Goal: Navigation & Orientation: Find specific page/section

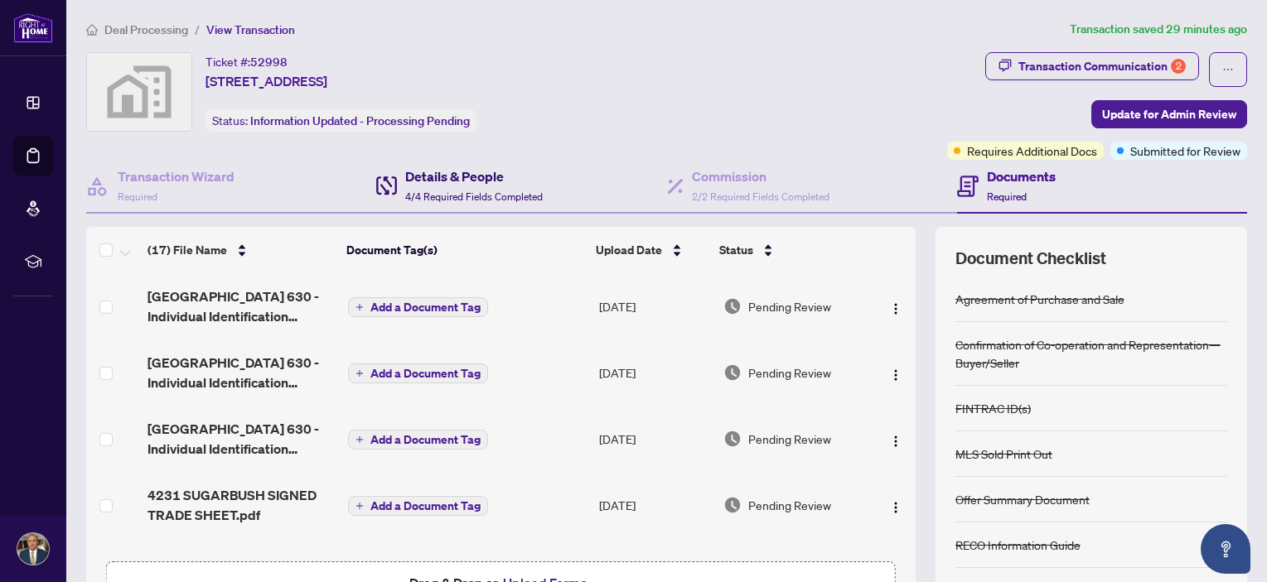
click at [461, 177] on h4 "Details & People" at bounding box center [474, 177] width 138 height 20
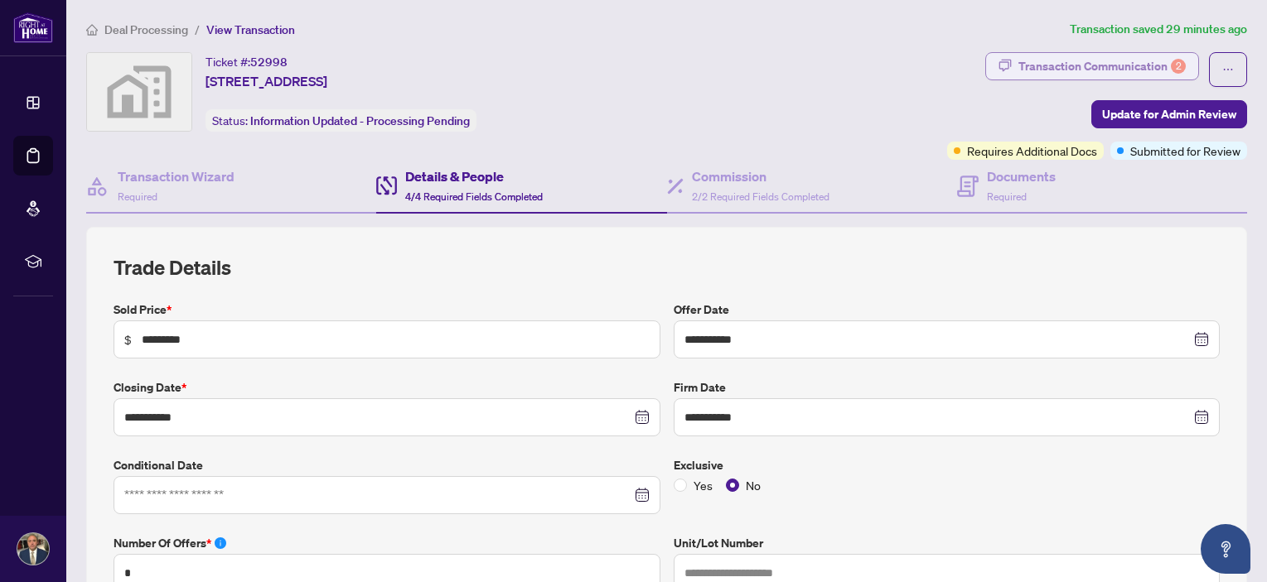
click at [1106, 63] on div "Transaction Communication 2" at bounding box center [1101, 66] width 167 height 27
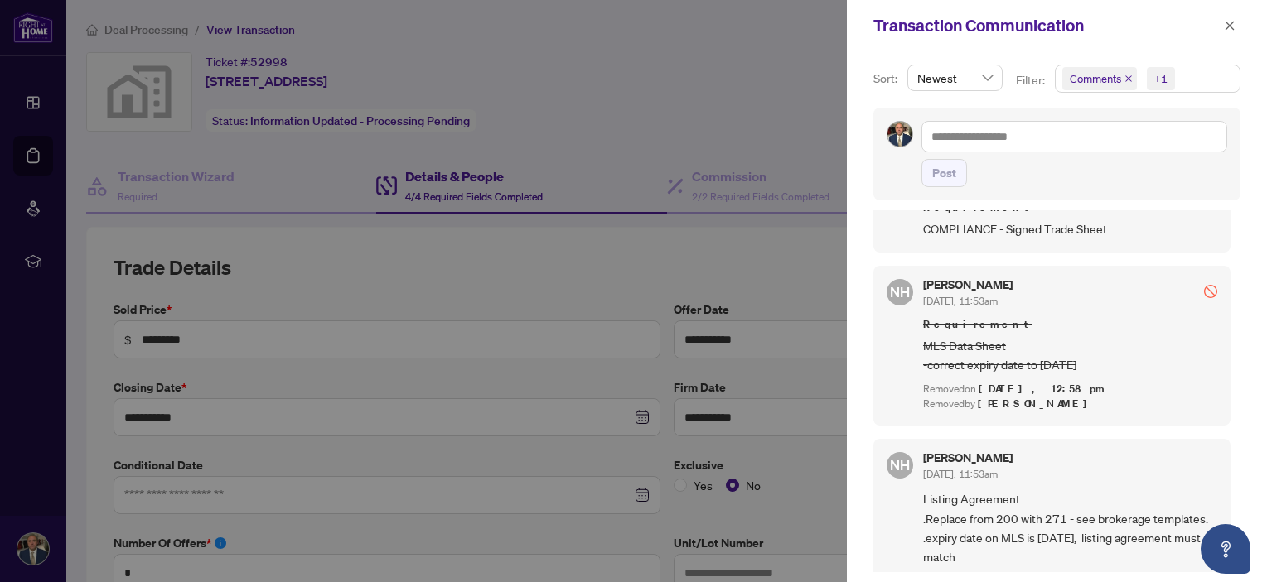
scroll to position [166, 0]
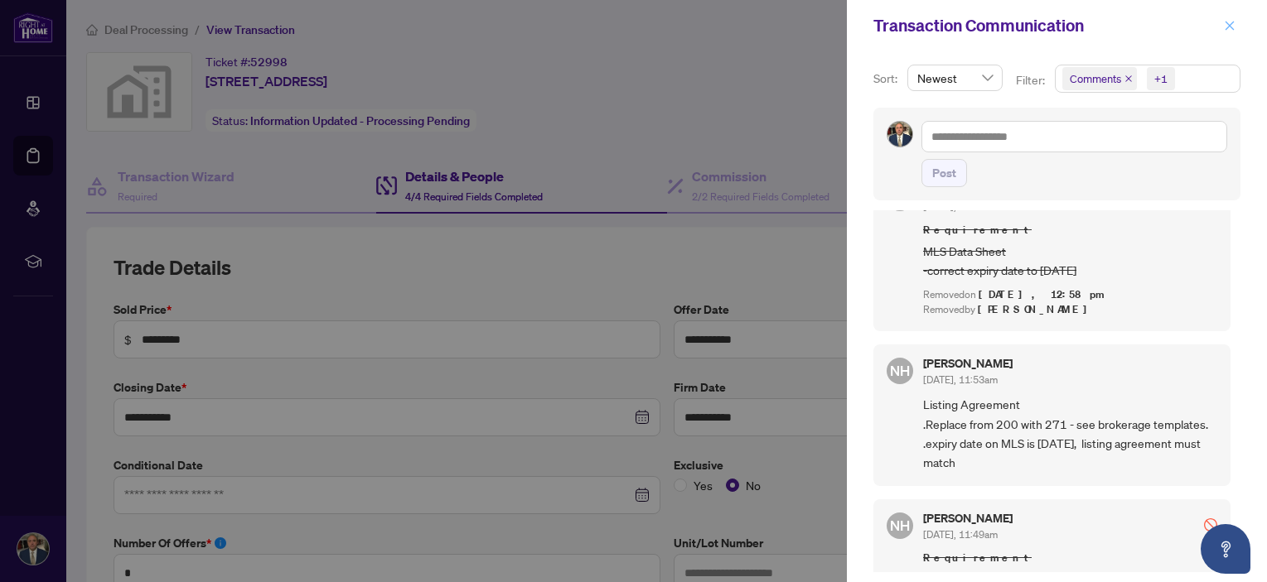
click at [1233, 22] on icon "close" at bounding box center [1230, 26] width 12 height 12
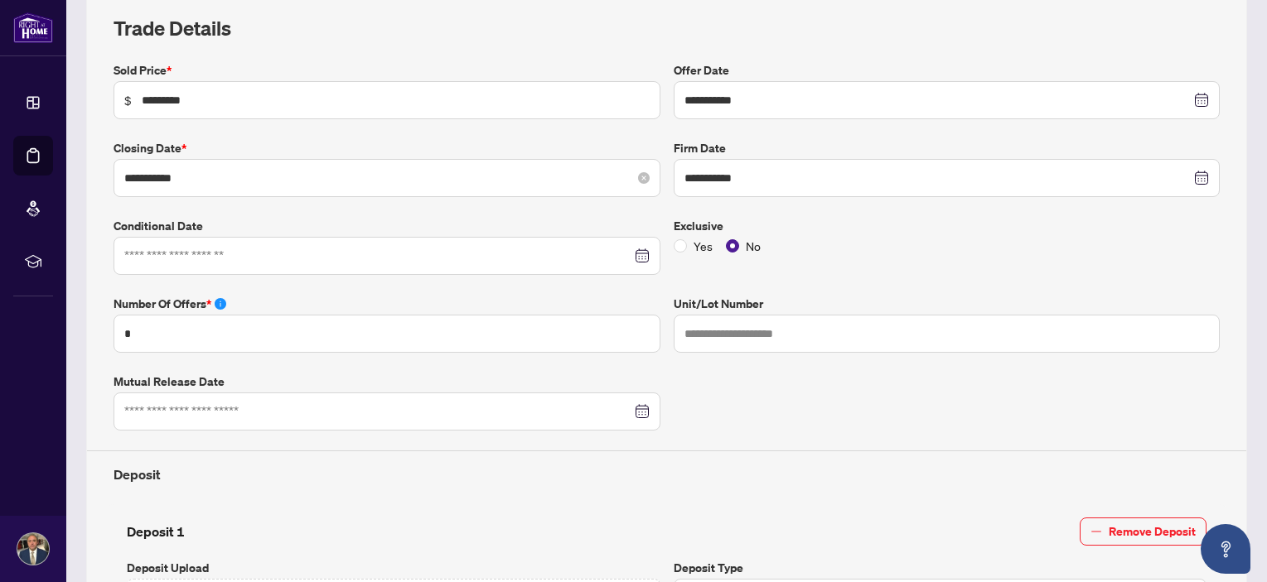
scroll to position [0, 0]
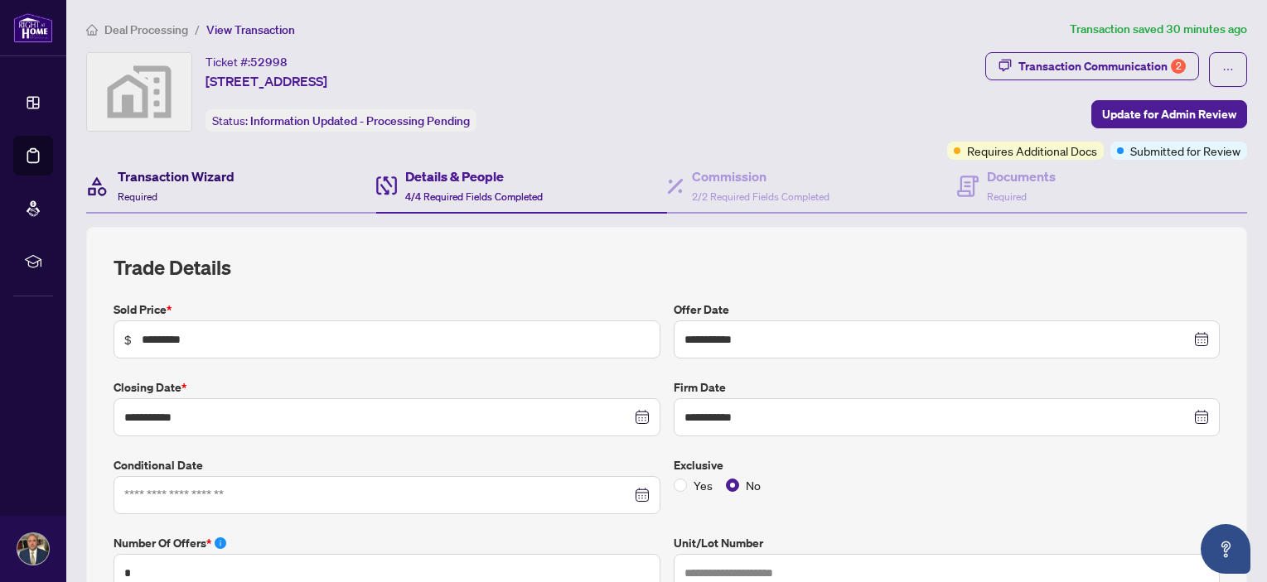
click at [200, 177] on h4 "Transaction Wizard" at bounding box center [176, 177] width 117 height 20
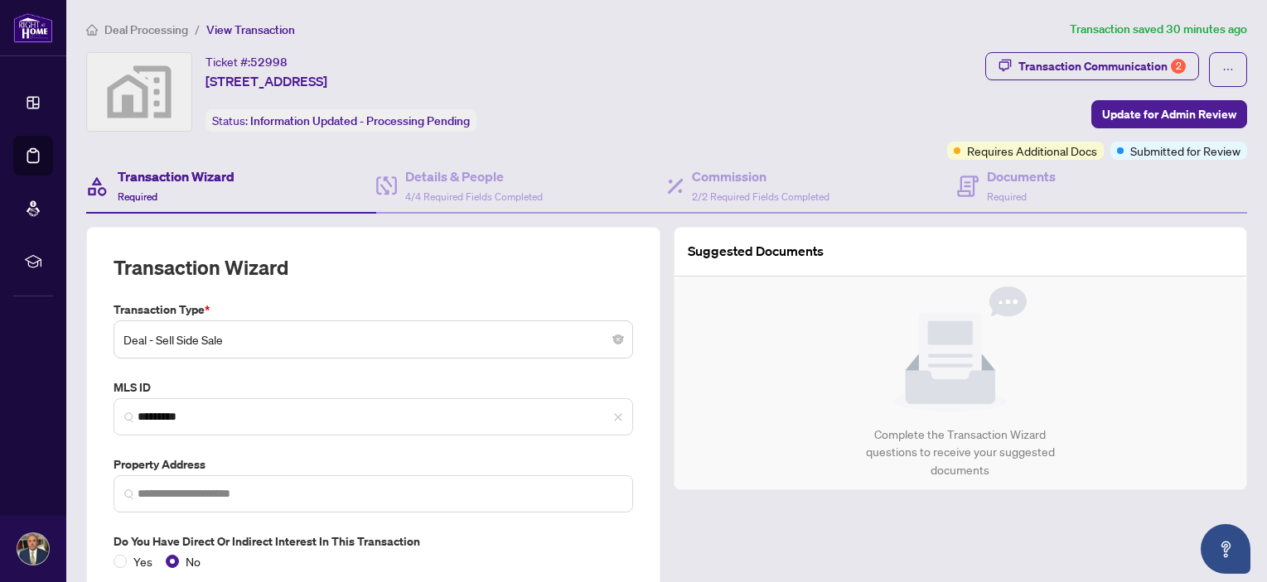
type input "**********"
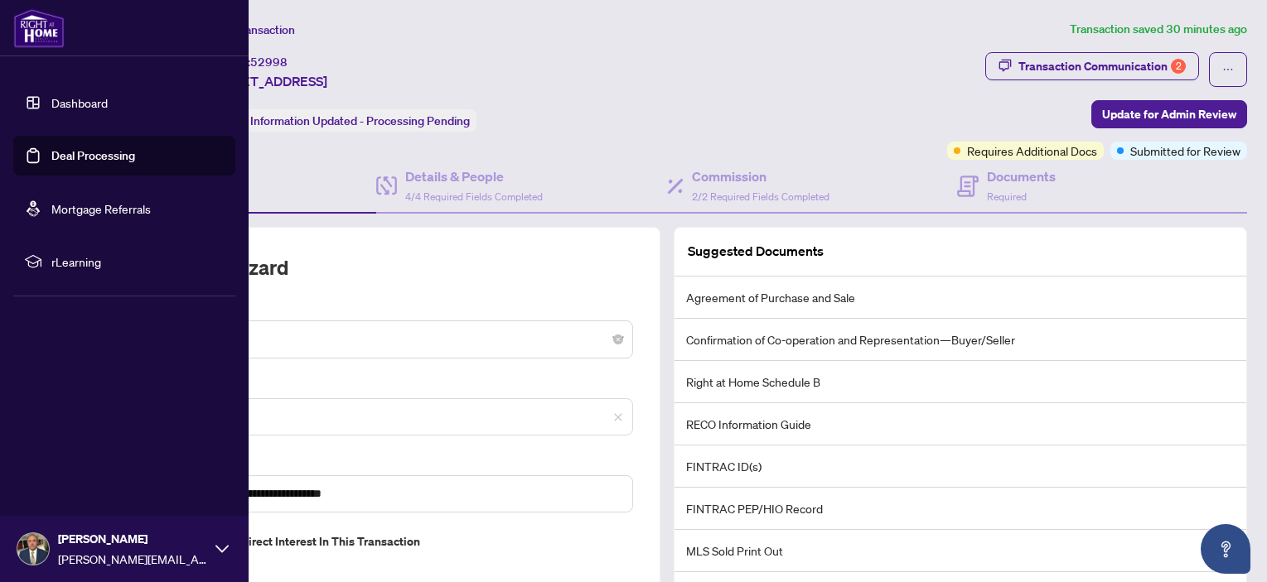
click at [122, 152] on link "Deal Processing" at bounding box center [93, 155] width 84 height 15
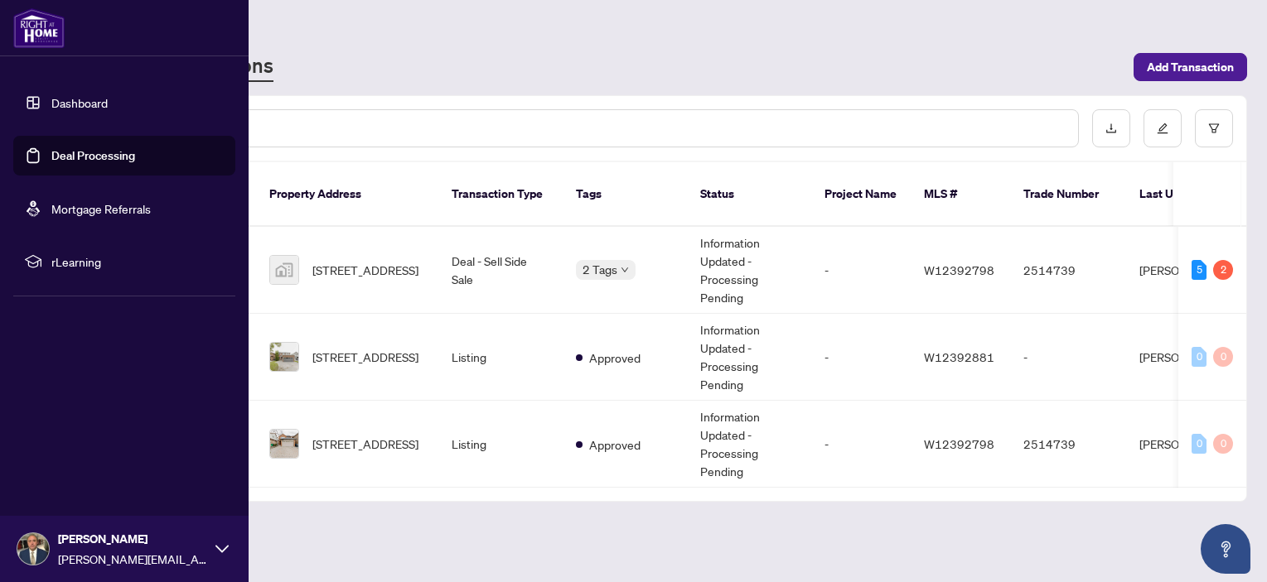
click at [86, 95] on link "Dashboard" at bounding box center [79, 102] width 56 height 15
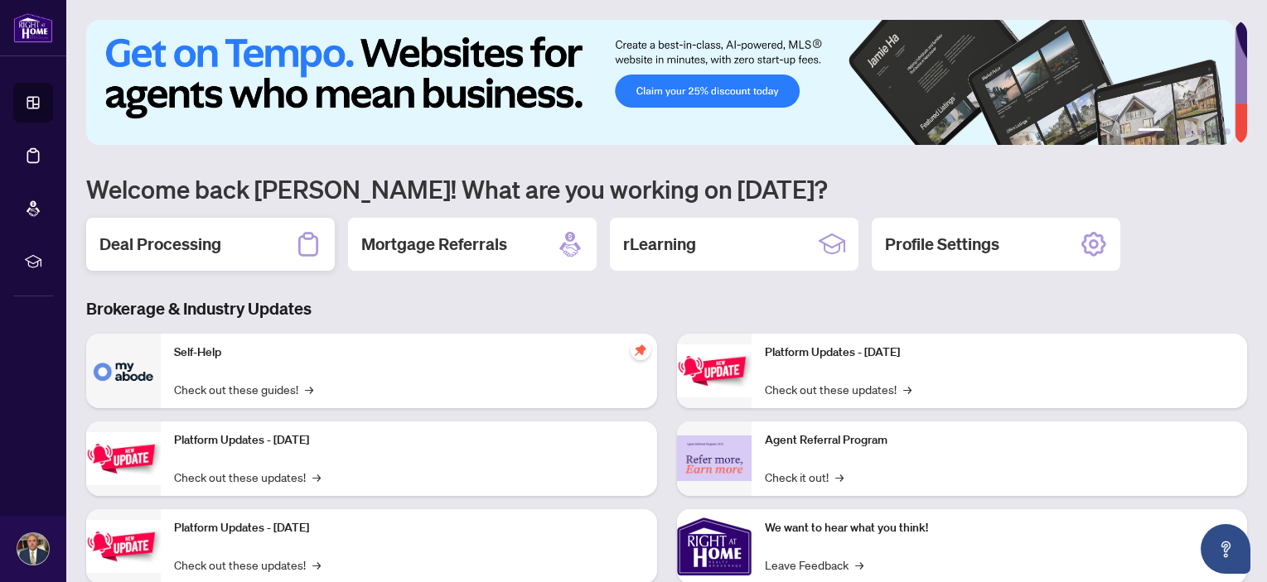
click at [159, 245] on h2 "Deal Processing" at bounding box center [160, 244] width 122 height 23
